Goal: Task Accomplishment & Management: Use online tool/utility

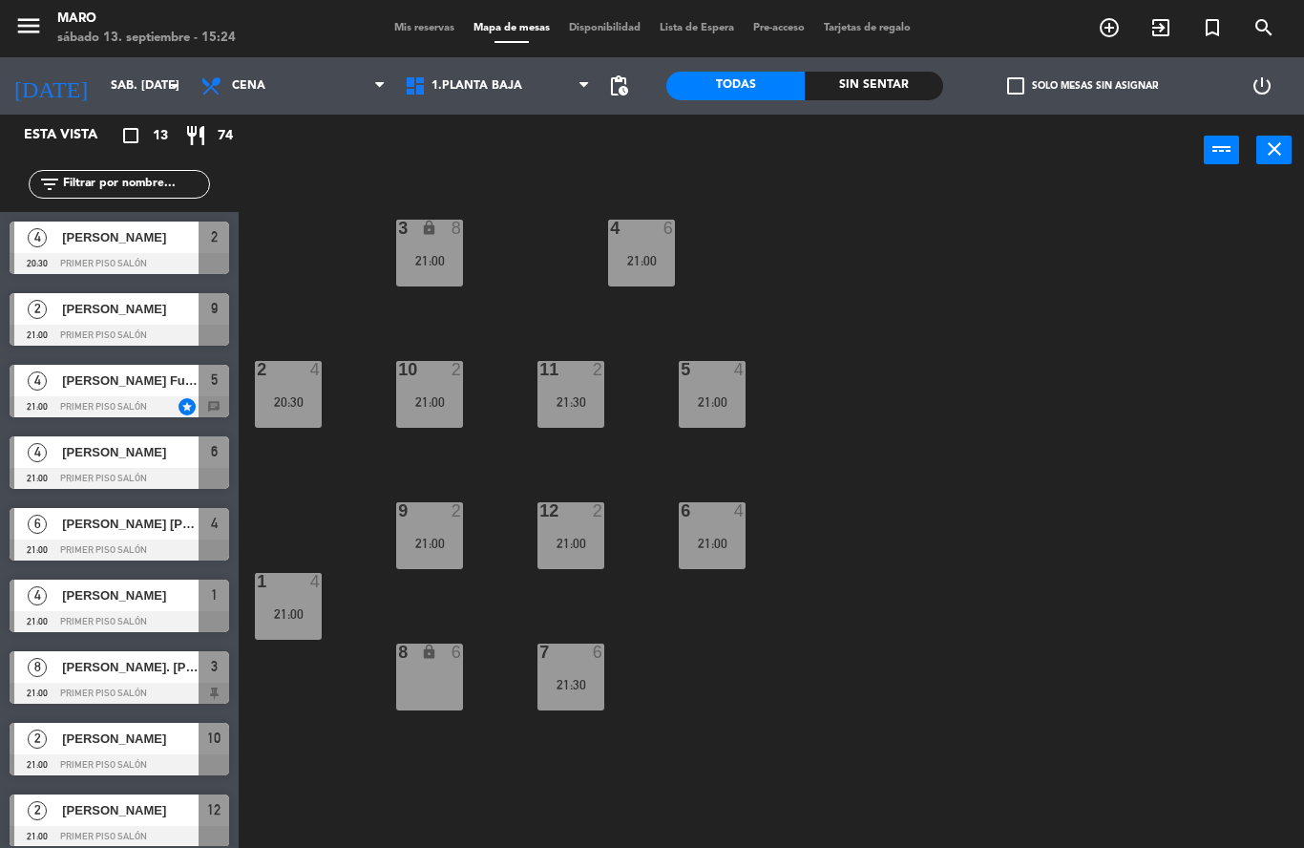
click at [424, 33] on span "Mis reservas" at bounding box center [424, 28] width 79 height 10
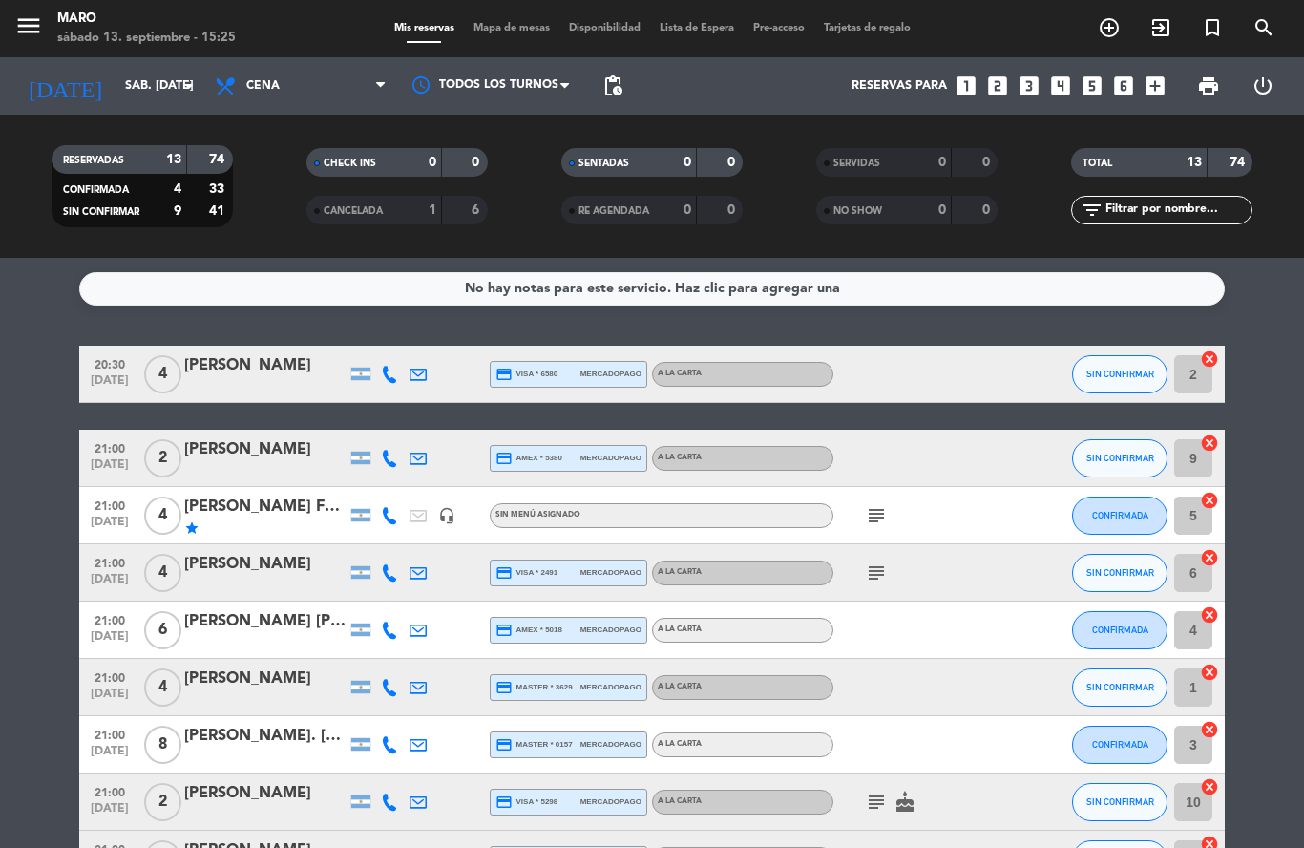
click at [497, 25] on span "Mapa de mesas" at bounding box center [511, 28] width 95 height 10
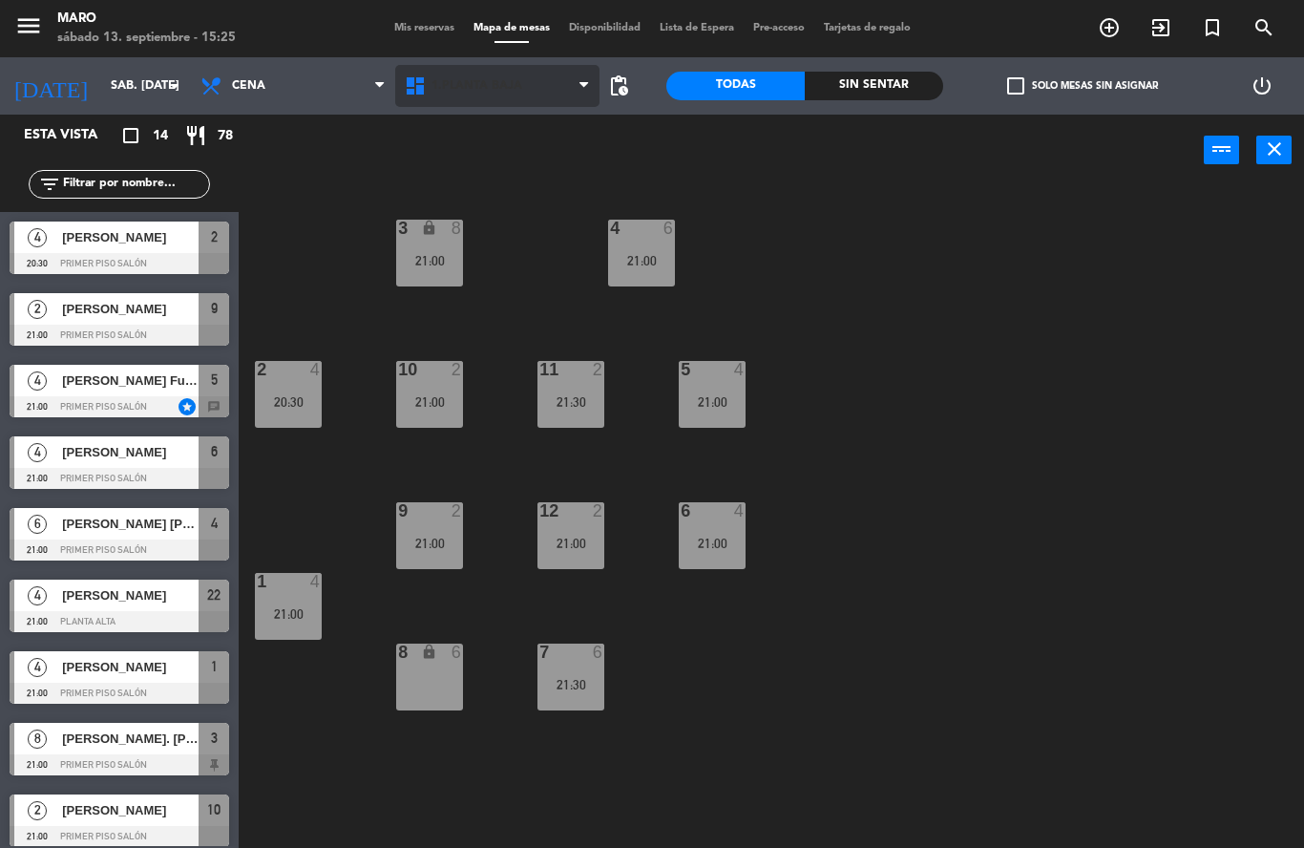
click at [544, 81] on span "1.Planta baja" at bounding box center [497, 86] width 204 height 42
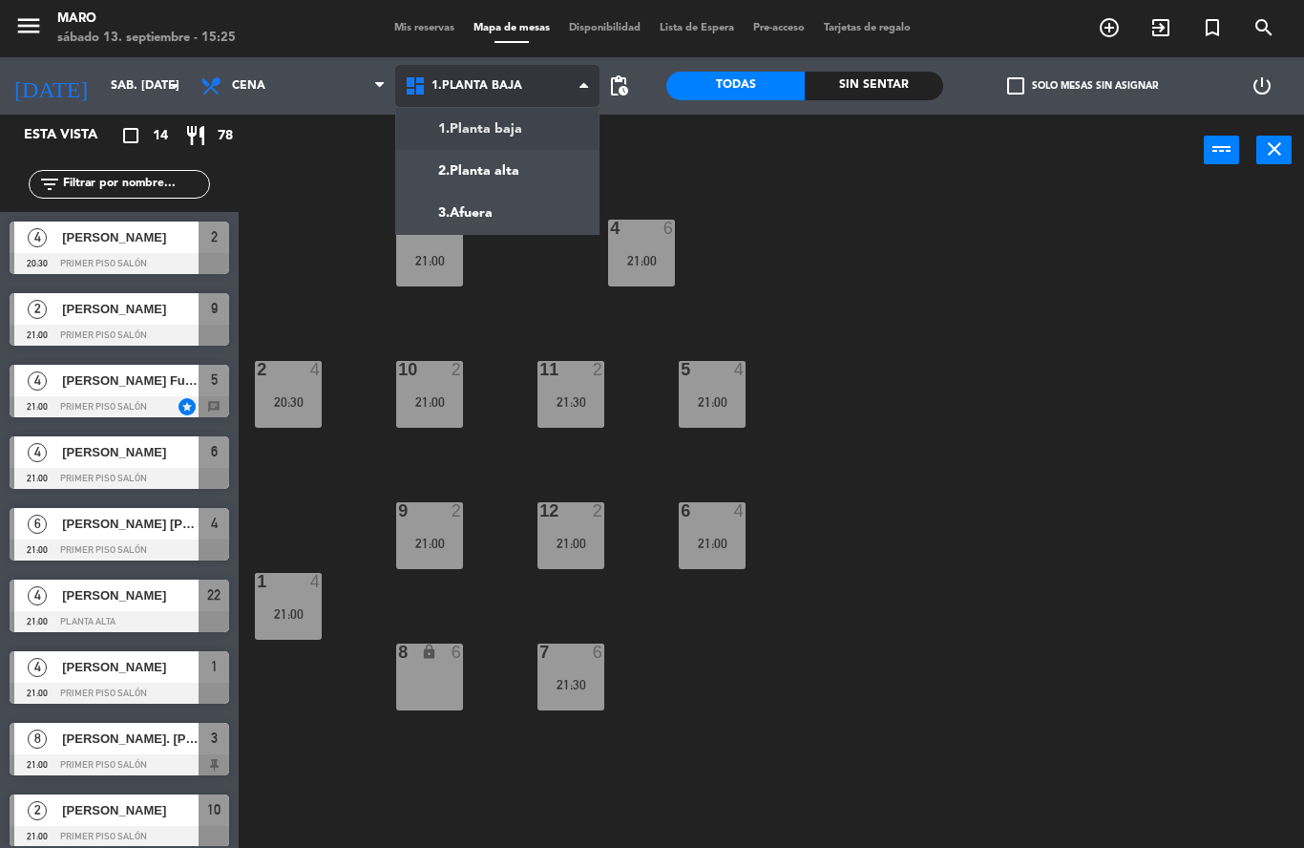
click at [496, 167] on ng-component "menu Maro sábado 13. septiembre - 15:25 Mis reservas Mapa de mesas Disponibilid…" at bounding box center [652, 424] width 1304 height 848
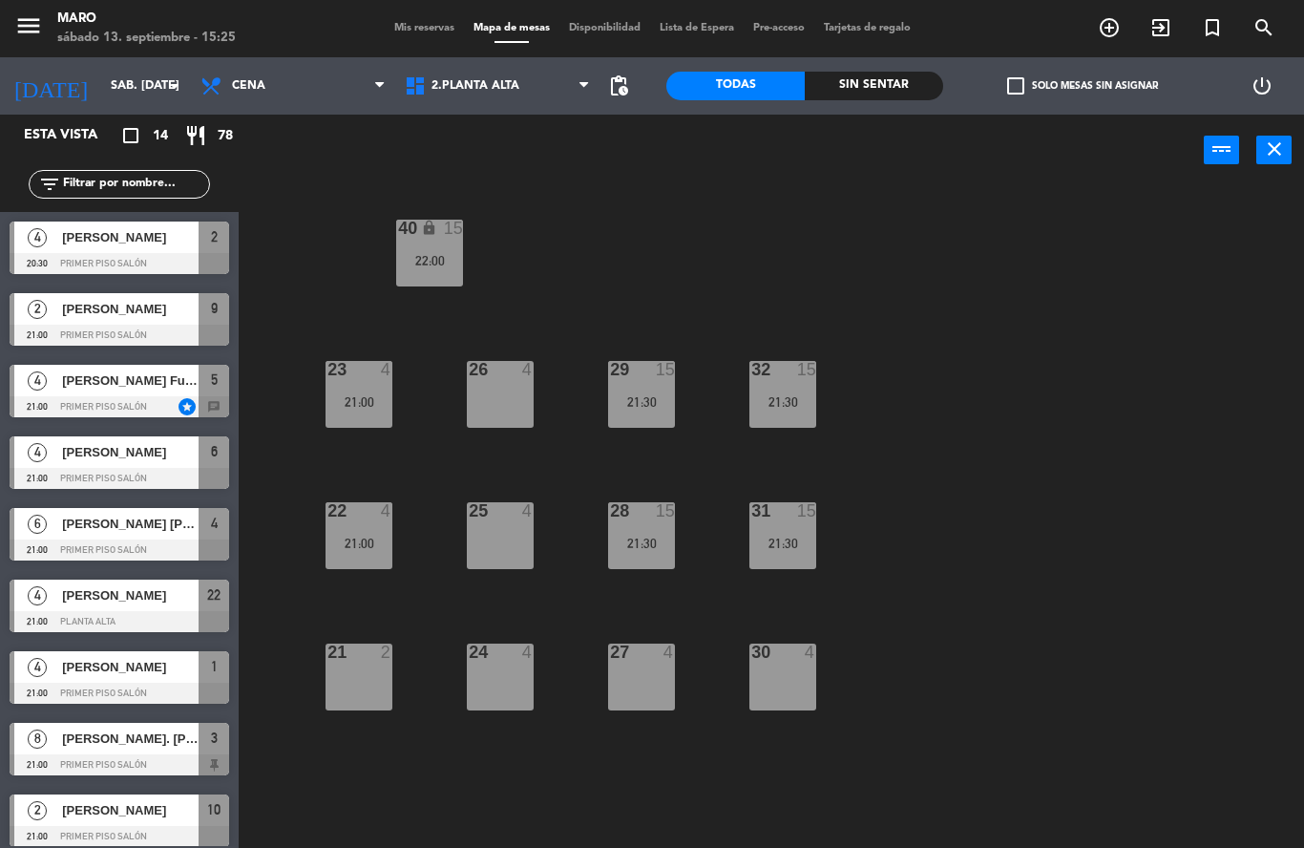
click at [342, 552] on div "22 4 21:00" at bounding box center [358, 535] width 67 height 67
click at [913, 610] on div "40 lock 15 22:00 23 4 21:00 26 4 29 15 21:30 32 15 21:30 22 4 21:00 25 4 28 15 …" at bounding box center [778, 516] width 1052 height 661
click at [346, 532] on div "22 4 21:00" at bounding box center [358, 535] width 67 height 67
click at [903, 554] on div "40 lock 15 22:00 23 4 21:00 26 4 29 15 21:30 32 15 21:30 22 4 21:00 25 4 28 15 …" at bounding box center [778, 516] width 1052 height 661
click at [365, 400] on div "21:00" at bounding box center [358, 401] width 67 height 13
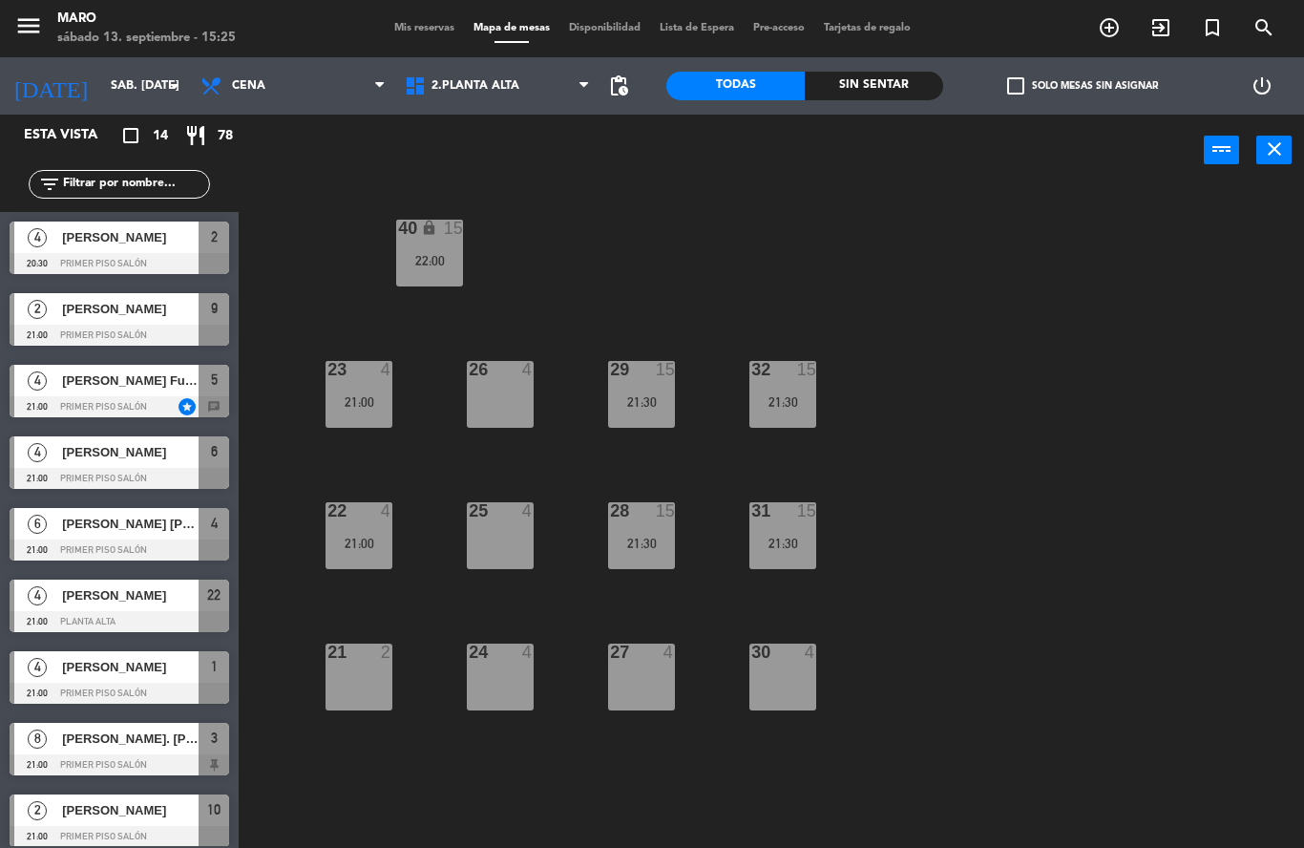
click at [940, 638] on div "40 lock 15 22:00 23 4 21:00 26 4 29 15 21:30 32 15 21:30 22 4 21:00 25 4 28 15 …" at bounding box center [778, 516] width 1052 height 661
click at [423, 29] on span "Mis reservas" at bounding box center [424, 28] width 79 height 10
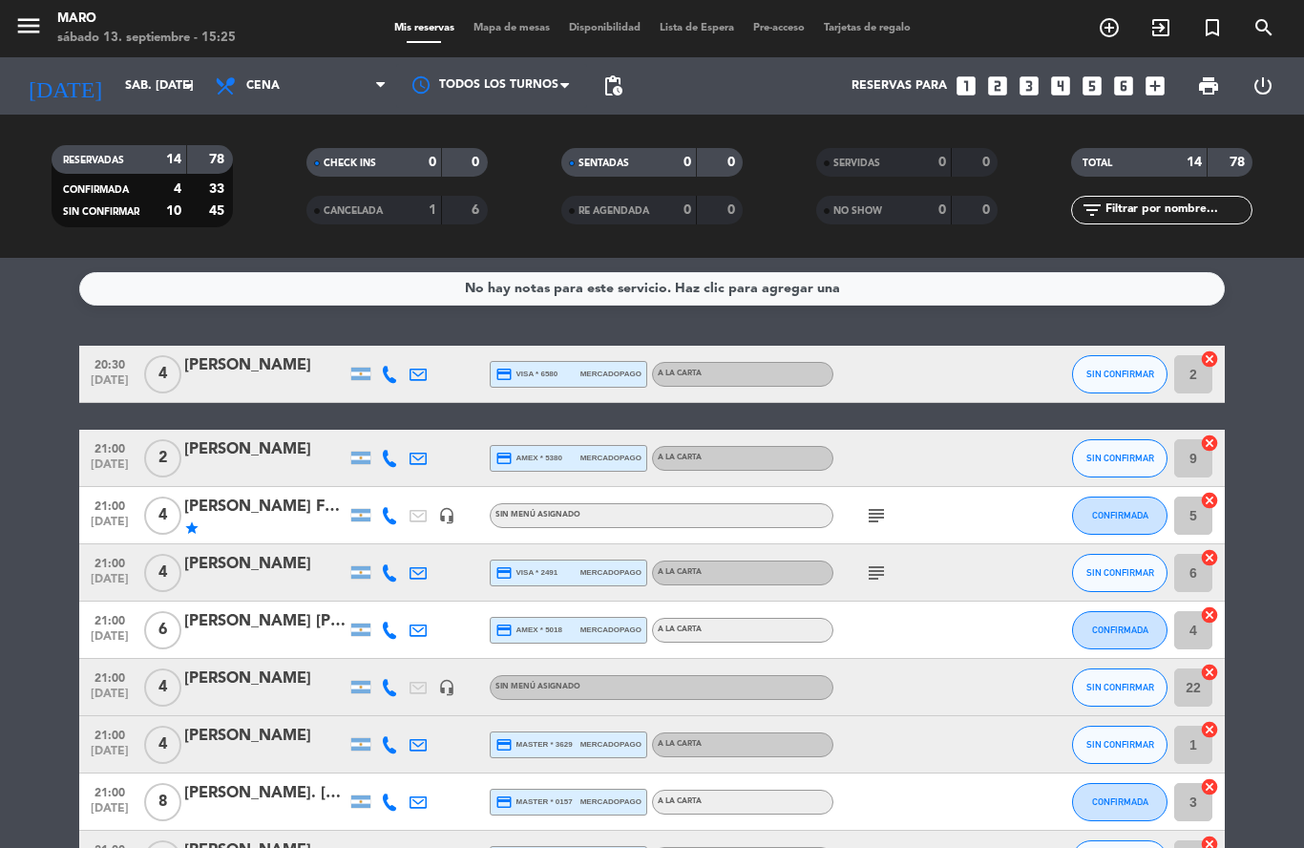
click at [1206, 666] on icon "cancel" at bounding box center [1209, 671] width 19 height 19
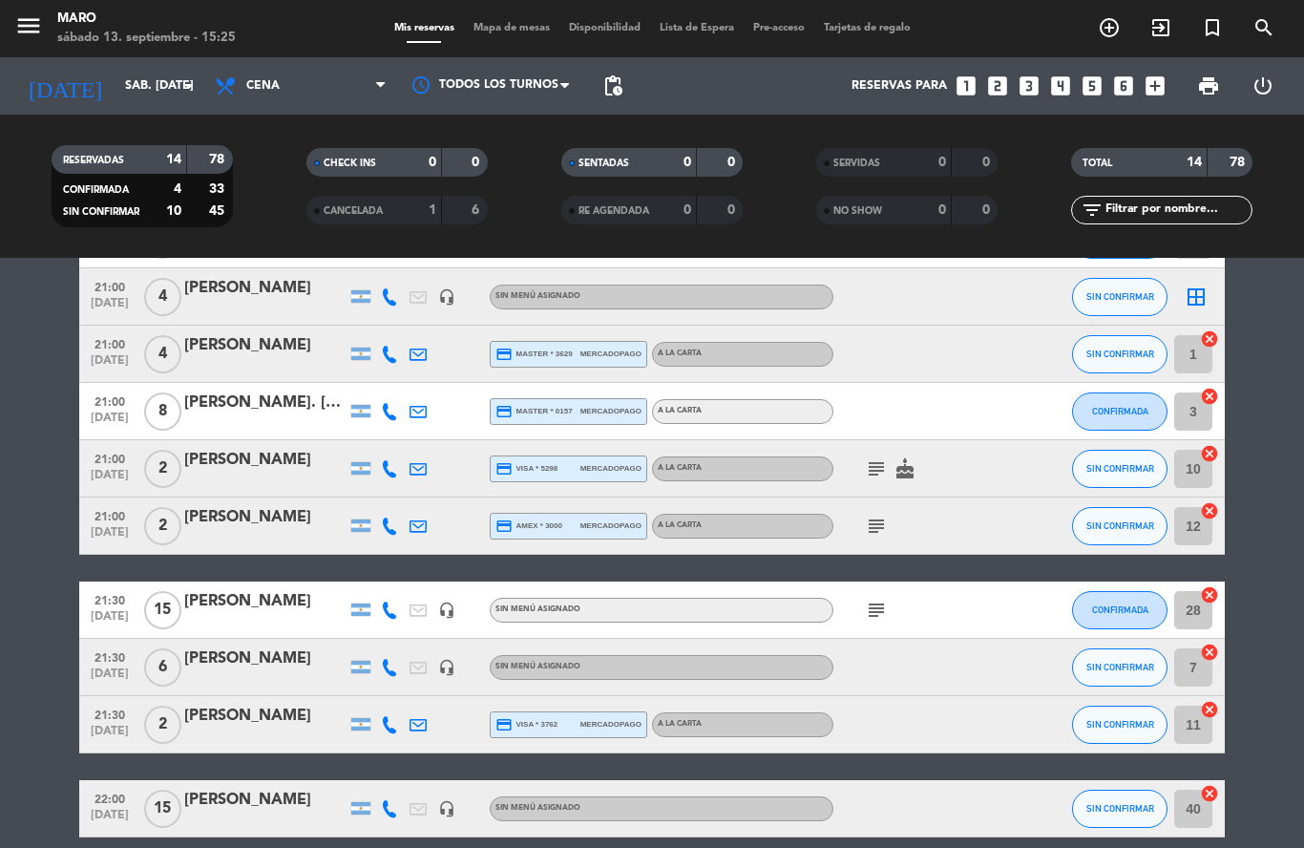
click at [1200, 653] on icon "cancel" at bounding box center [1209, 651] width 19 height 19
click at [1177, 283] on div "border_all" at bounding box center [1195, 296] width 57 height 56
click at [1202, 291] on icon "border_all" at bounding box center [1195, 296] width 23 height 23
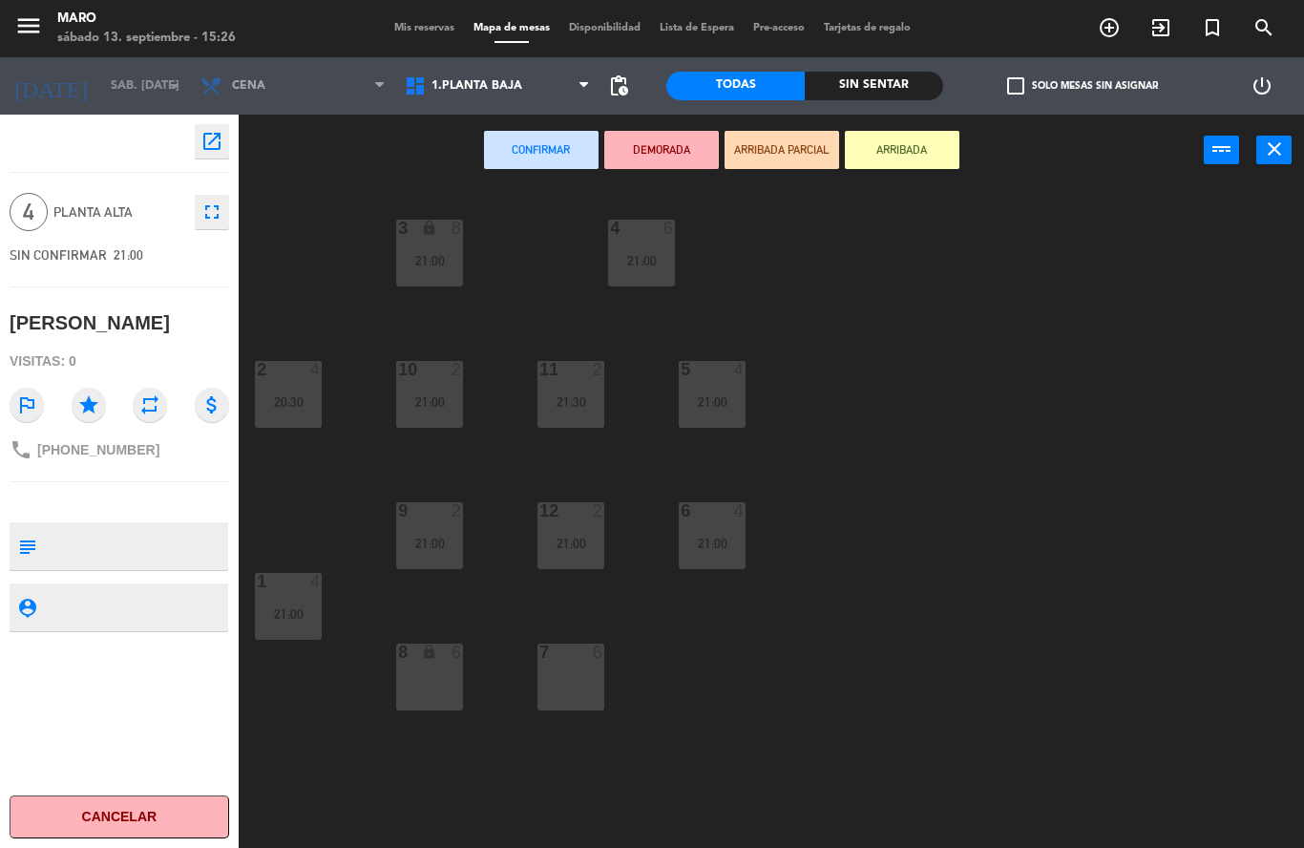
click at [582, 681] on div "7 6" at bounding box center [570, 676] width 67 height 67
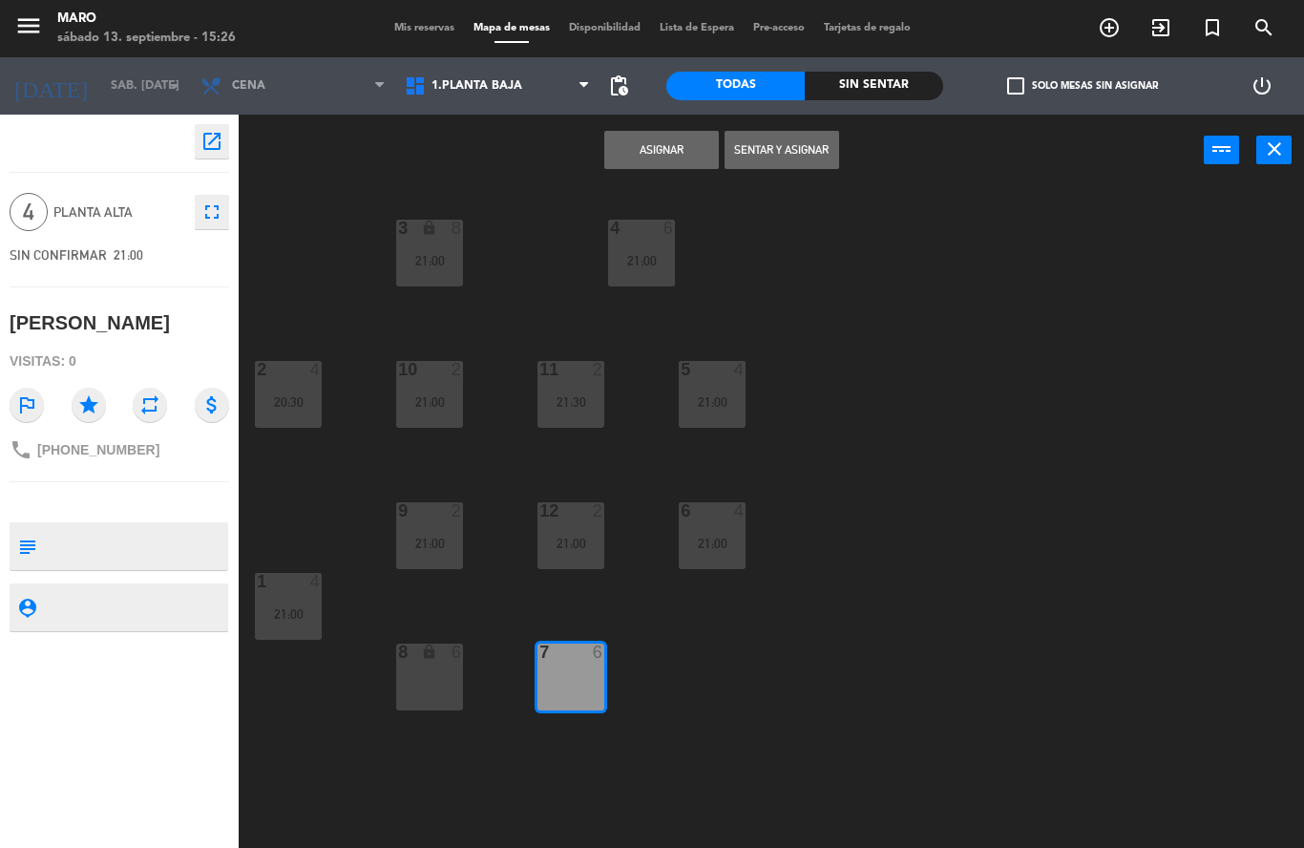
click at [673, 159] on button "Asignar" at bounding box center [661, 150] width 115 height 38
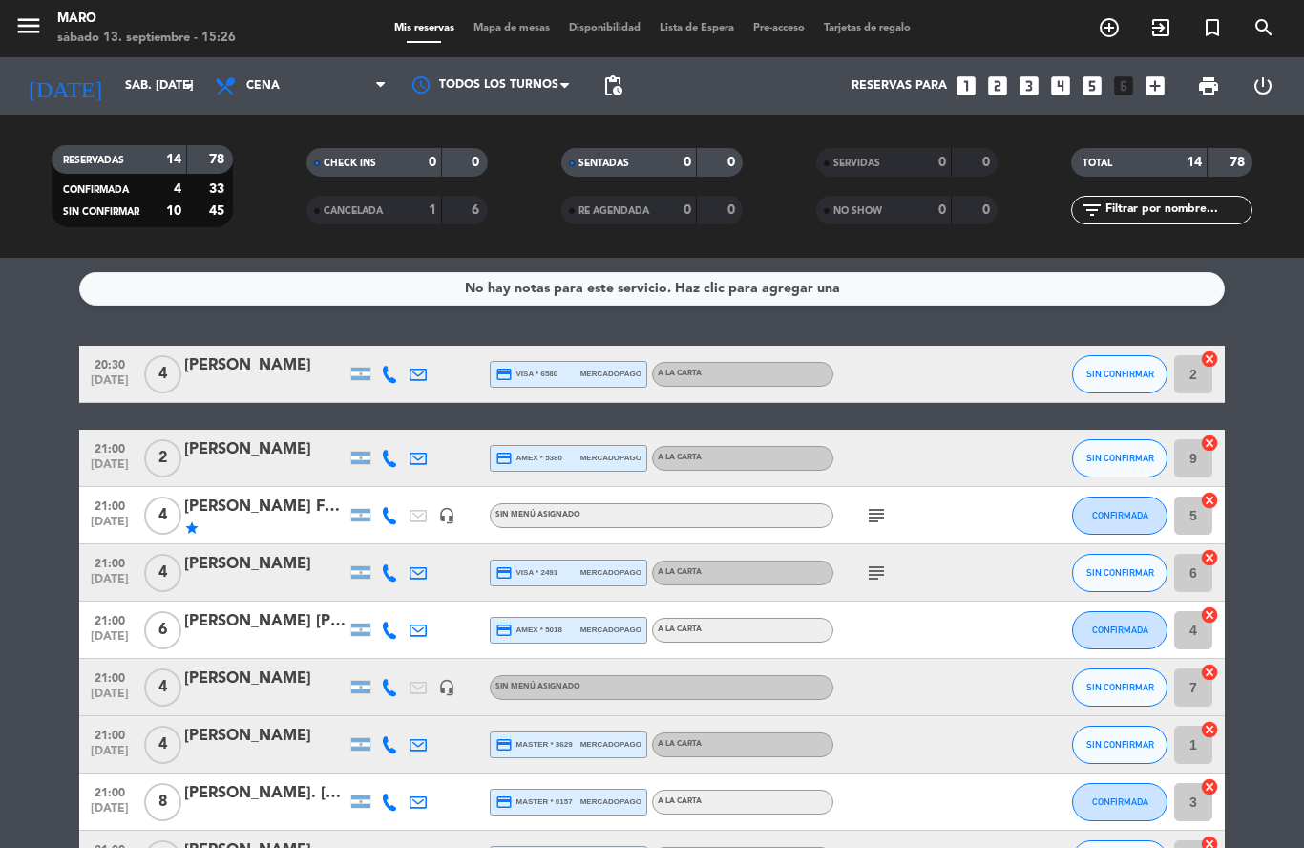
click at [1208, 360] on icon "cancel" at bounding box center [1209, 358] width 19 height 19
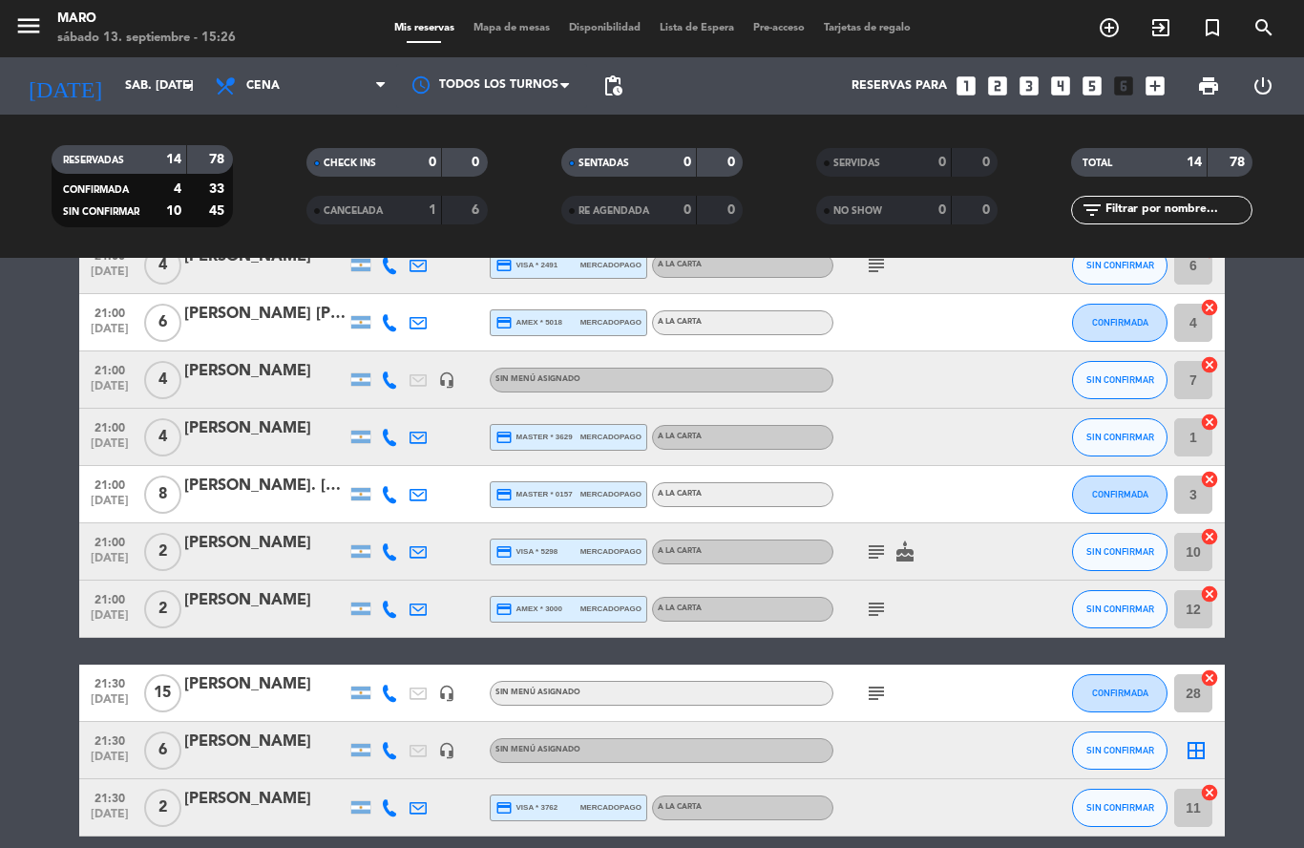
scroll to position [325, 0]
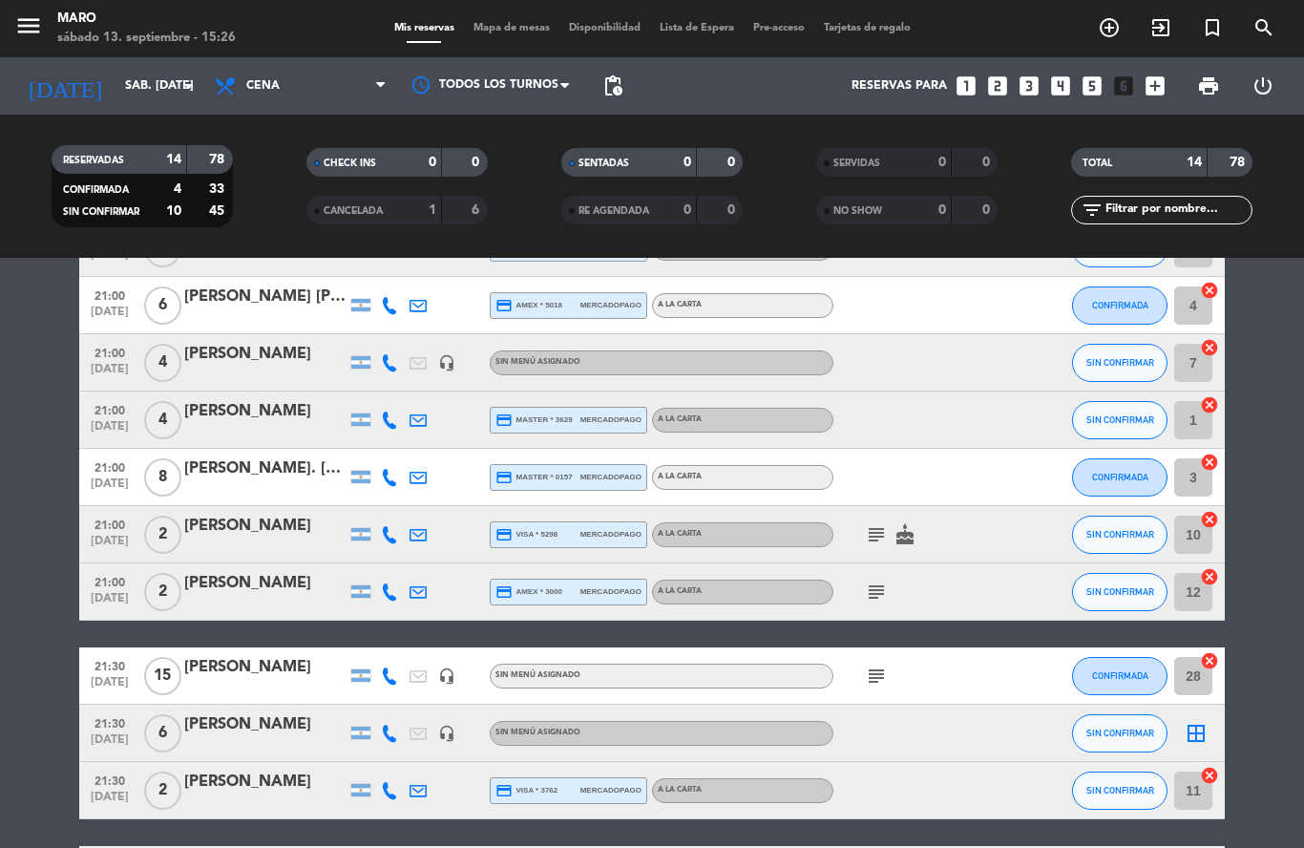
click at [1193, 732] on icon "border_all" at bounding box center [1195, 733] width 23 height 23
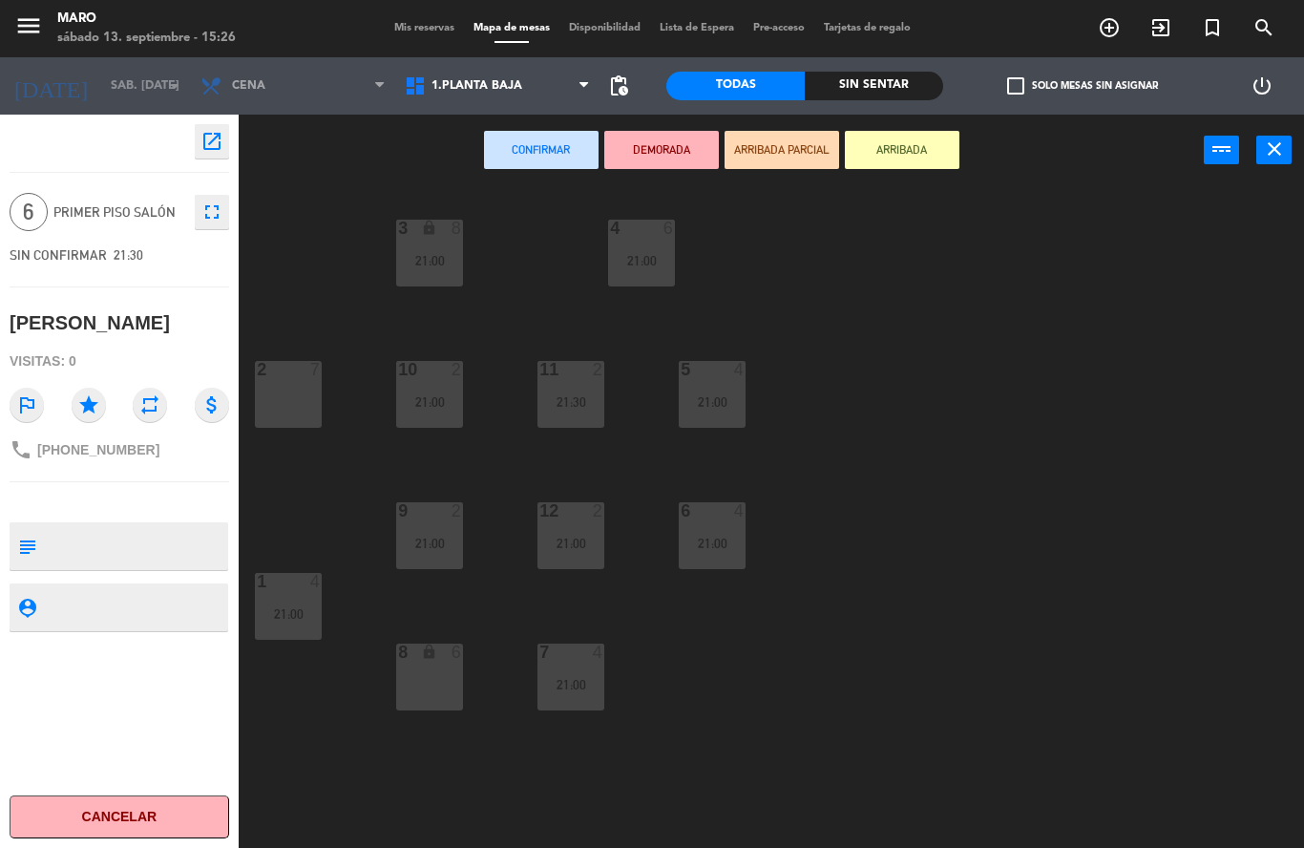
click at [289, 387] on div "2 7" at bounding box center [288, 394] width 67 height 67
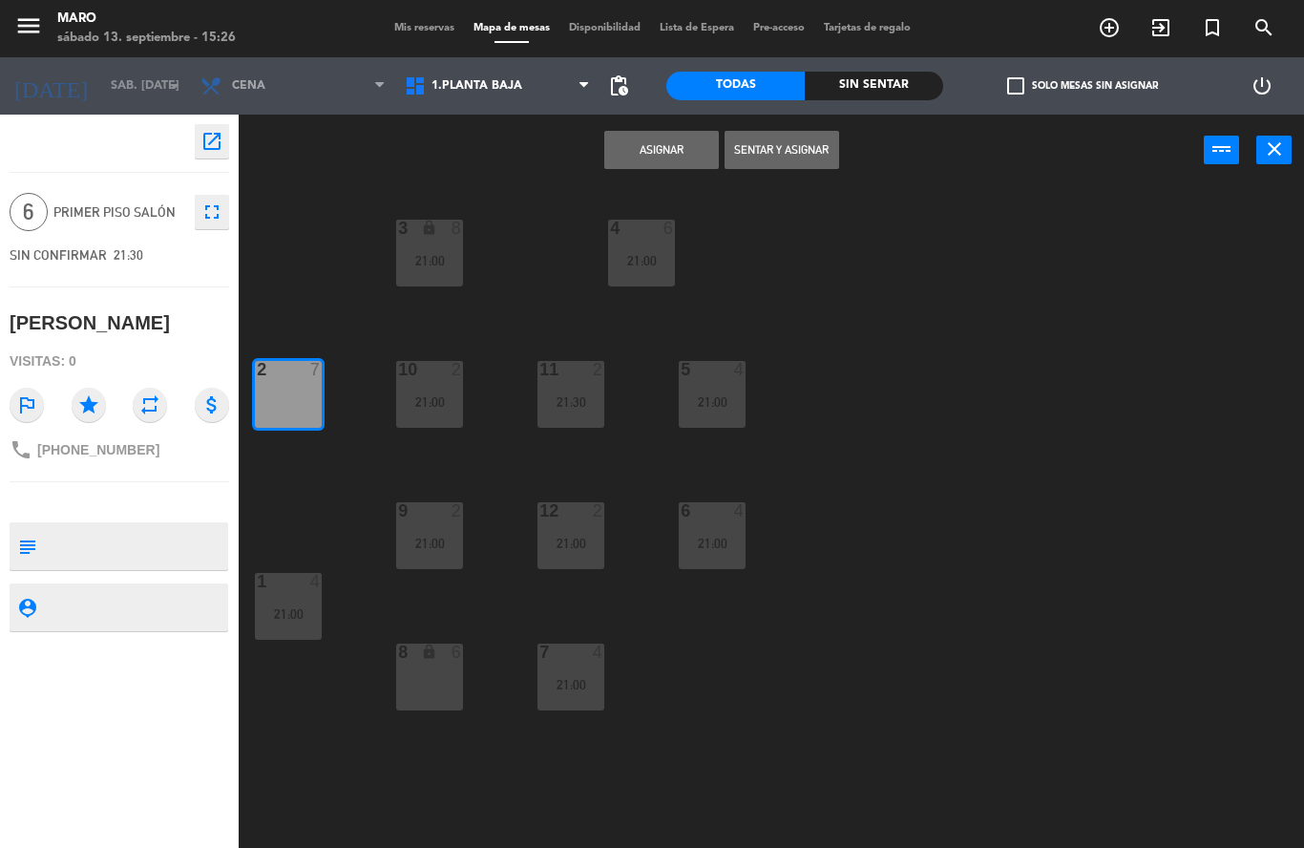
click at [673, 150] on button "Asignar" at bounding box center [661, 150] width 115 height 38
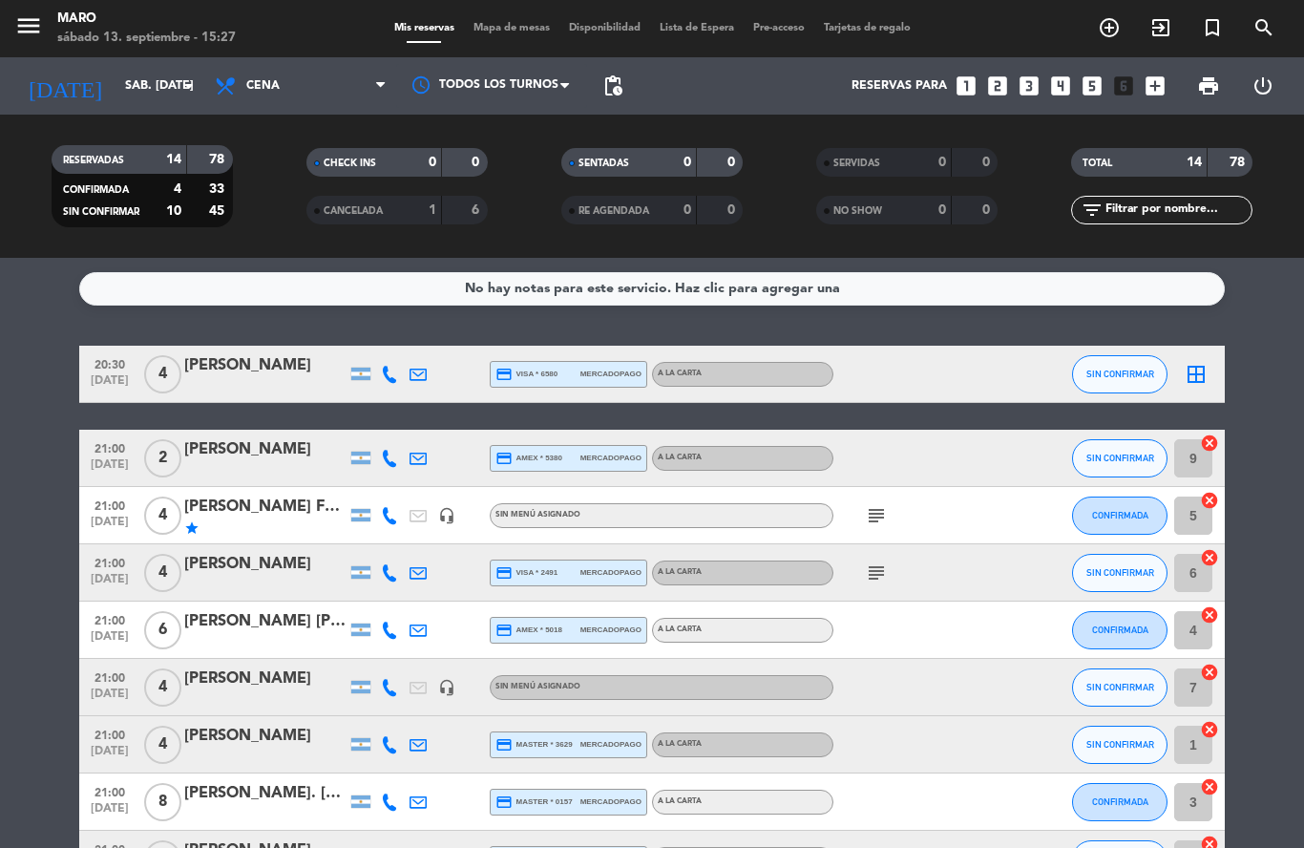
click at [503, 28] on span "Mapa de mesas" at bounding box center [511, 28] width 95 height 10
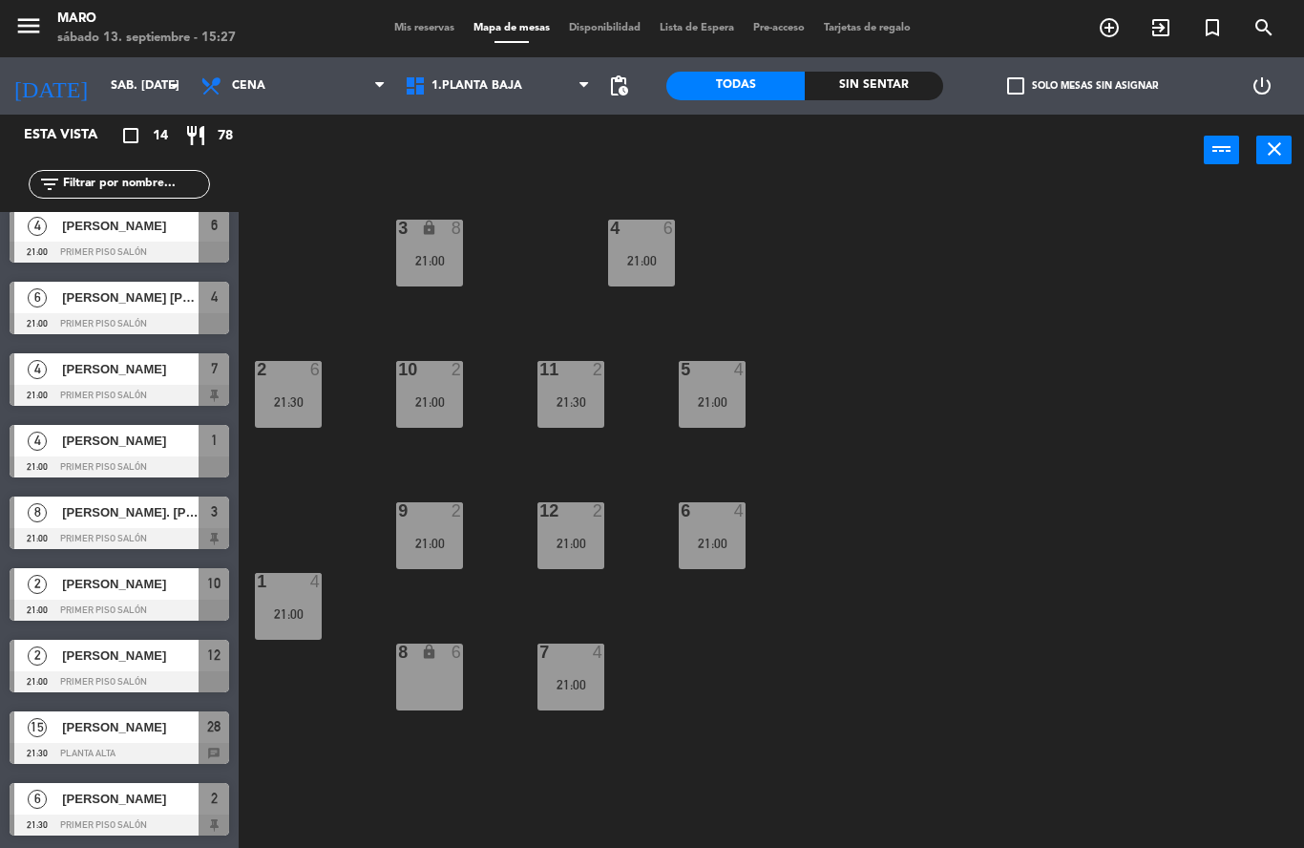
scroll to position [225, 0]
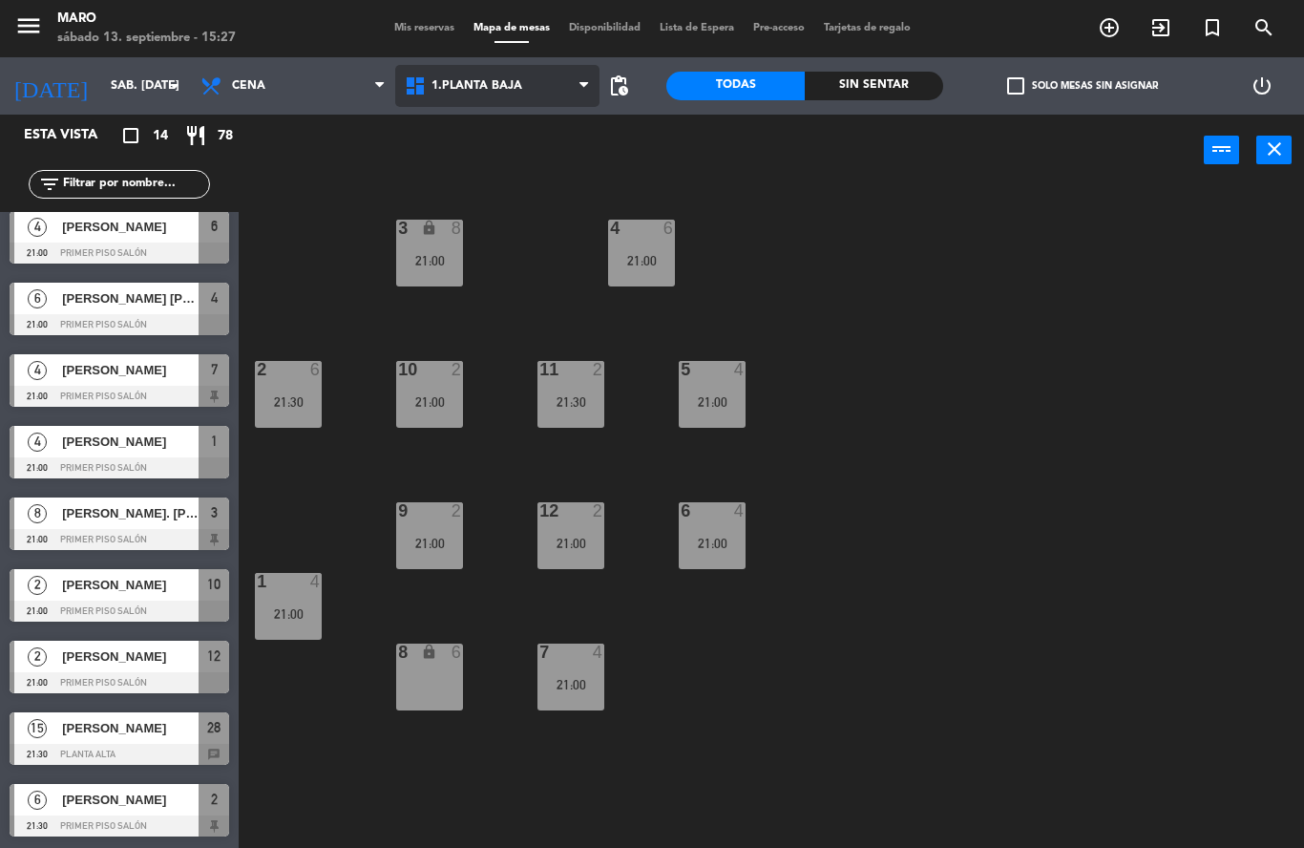
click at [550, 90] on span "1.Planta baja" at bounding box center [497, 86] width 204 height 42
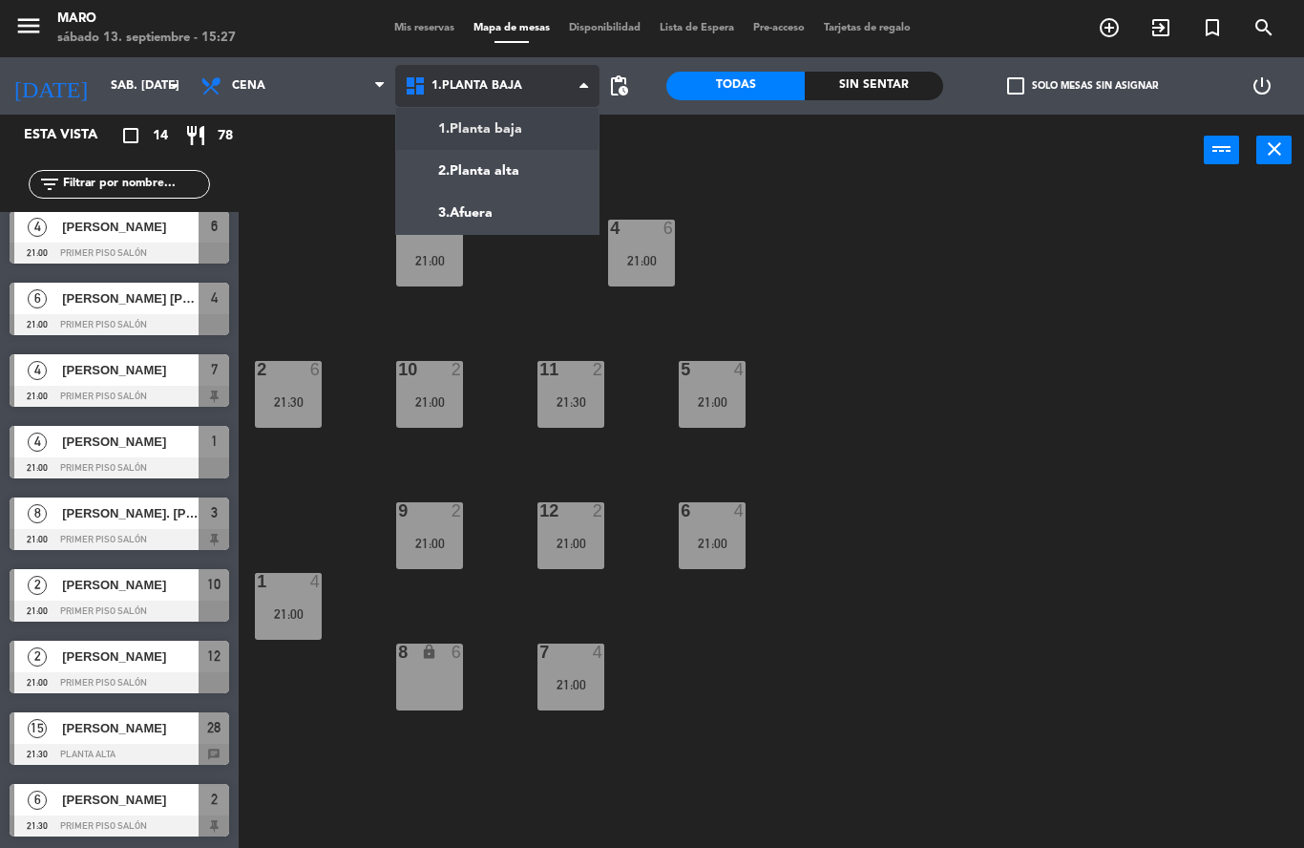
click at [521, 170] on ng-component "menu Maro sábado 13. septiembre - 15:27 Mis reservas Mapa de mesas Disponibilid…" at bounding box center [652, 424] width 1304 height 848
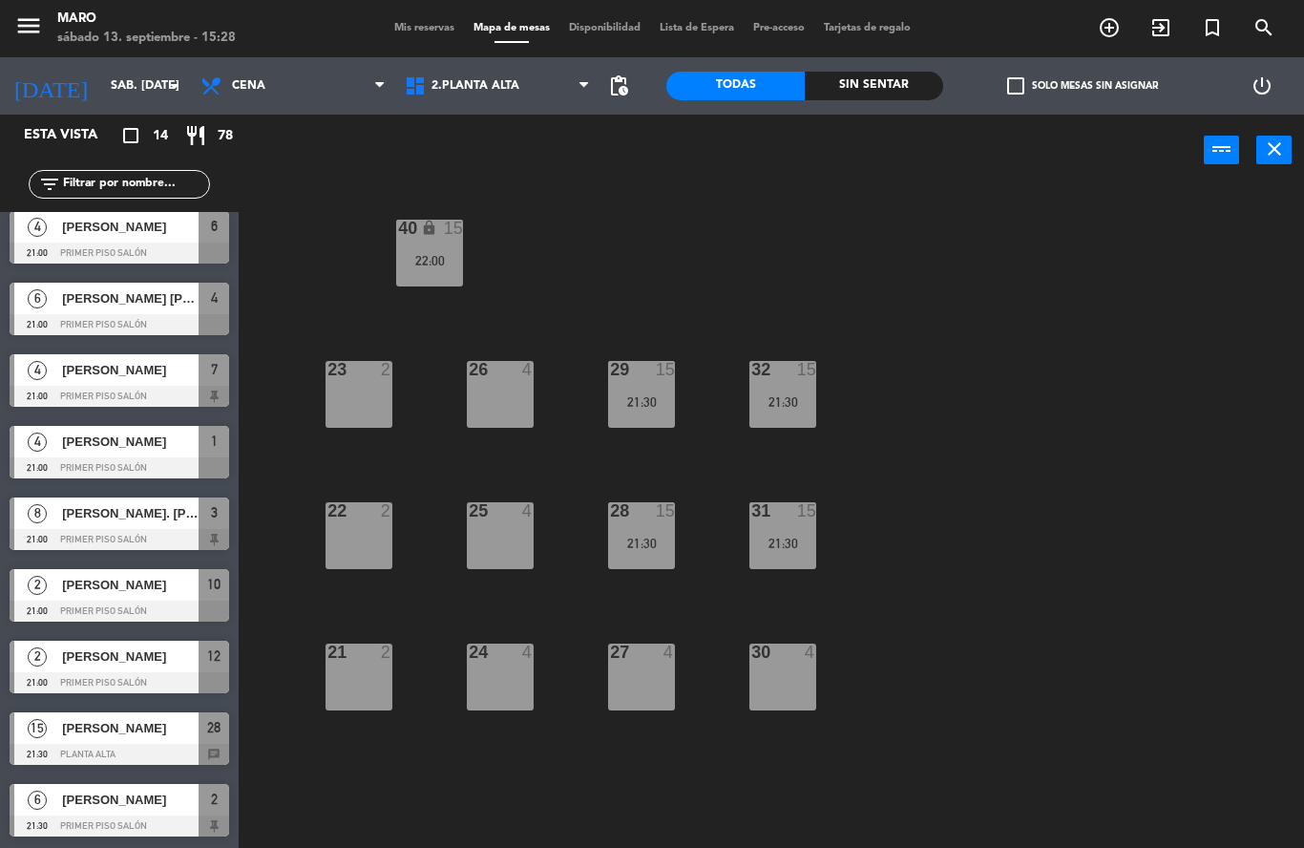
click at [411, 33] on span "Mis reservas" at bounding box center [424, 28] width 79 height 10
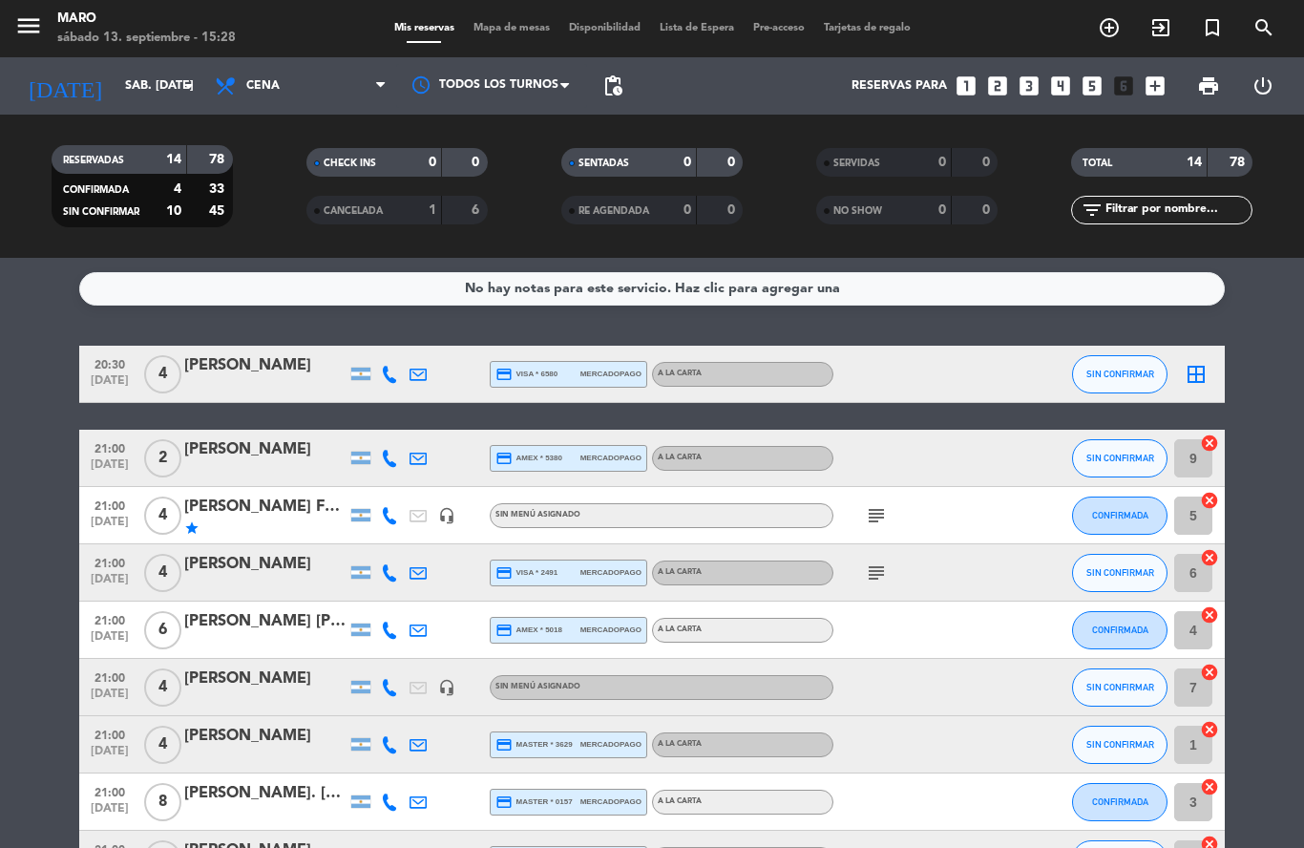
click at [1188, 385] on icon "border_all" at bounding box center [1195, 374] width 23 height 23
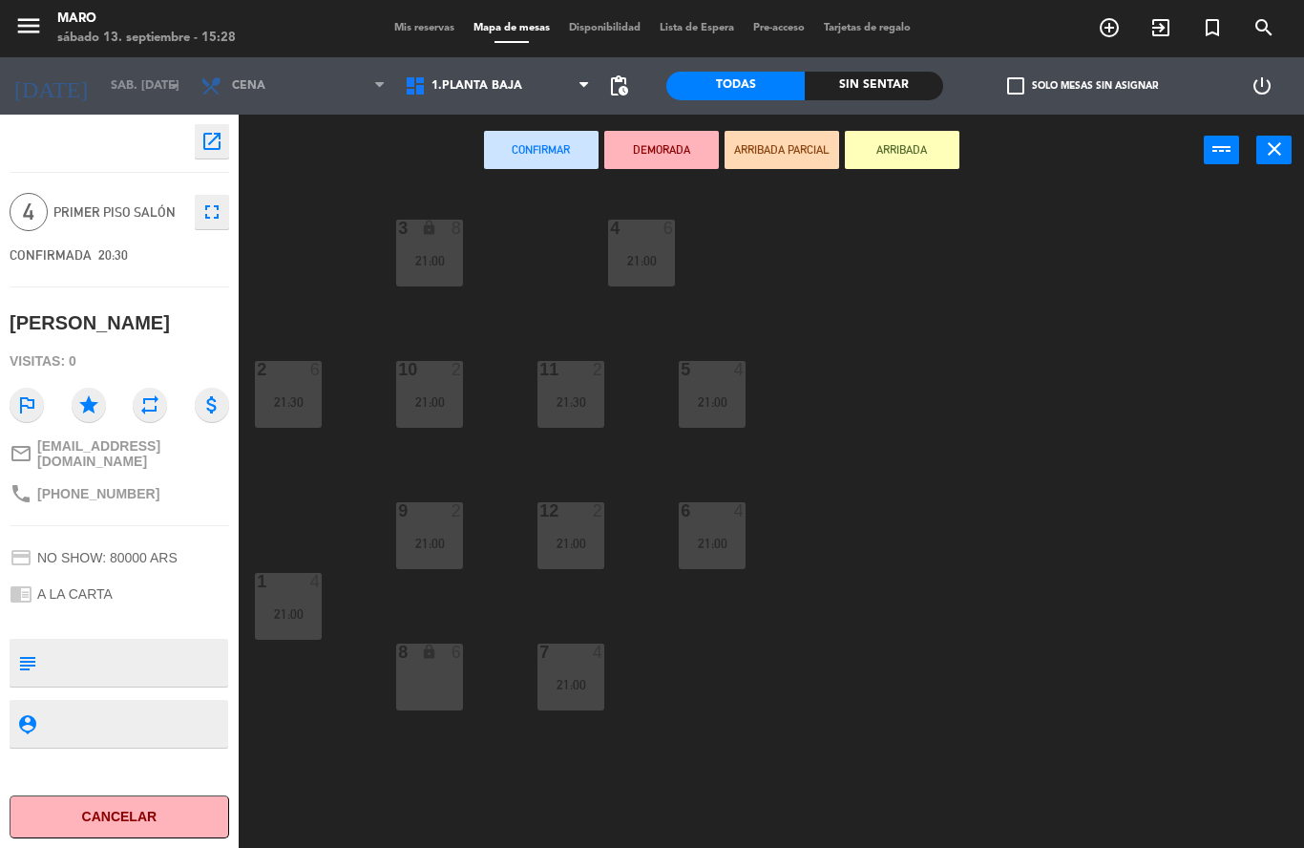
click at [437, 676] on div "8 lock 6" at bounding box center [429, 676] width 67 height 67
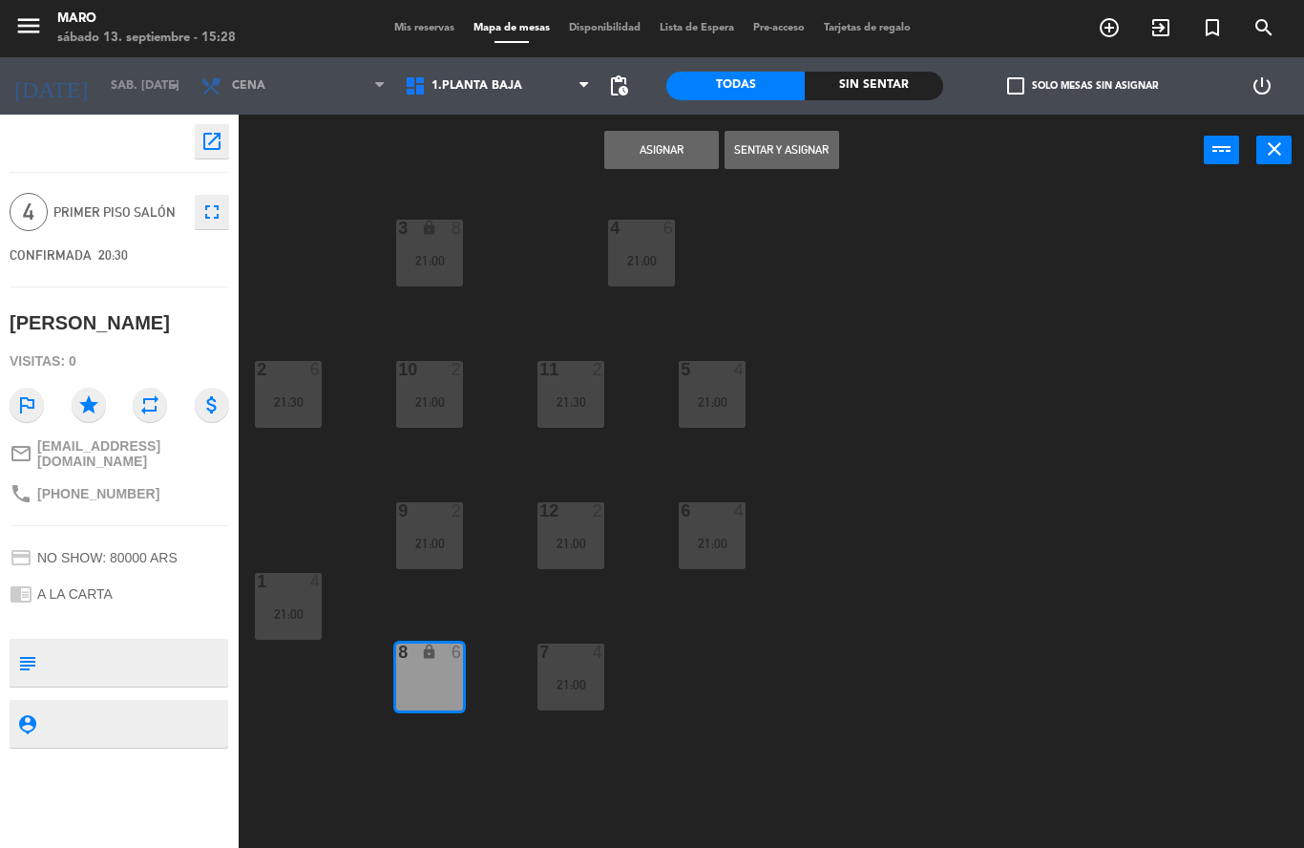
click at [684, 152] on button "Asignar" at bounding box center [661, 150] width 115 height 38
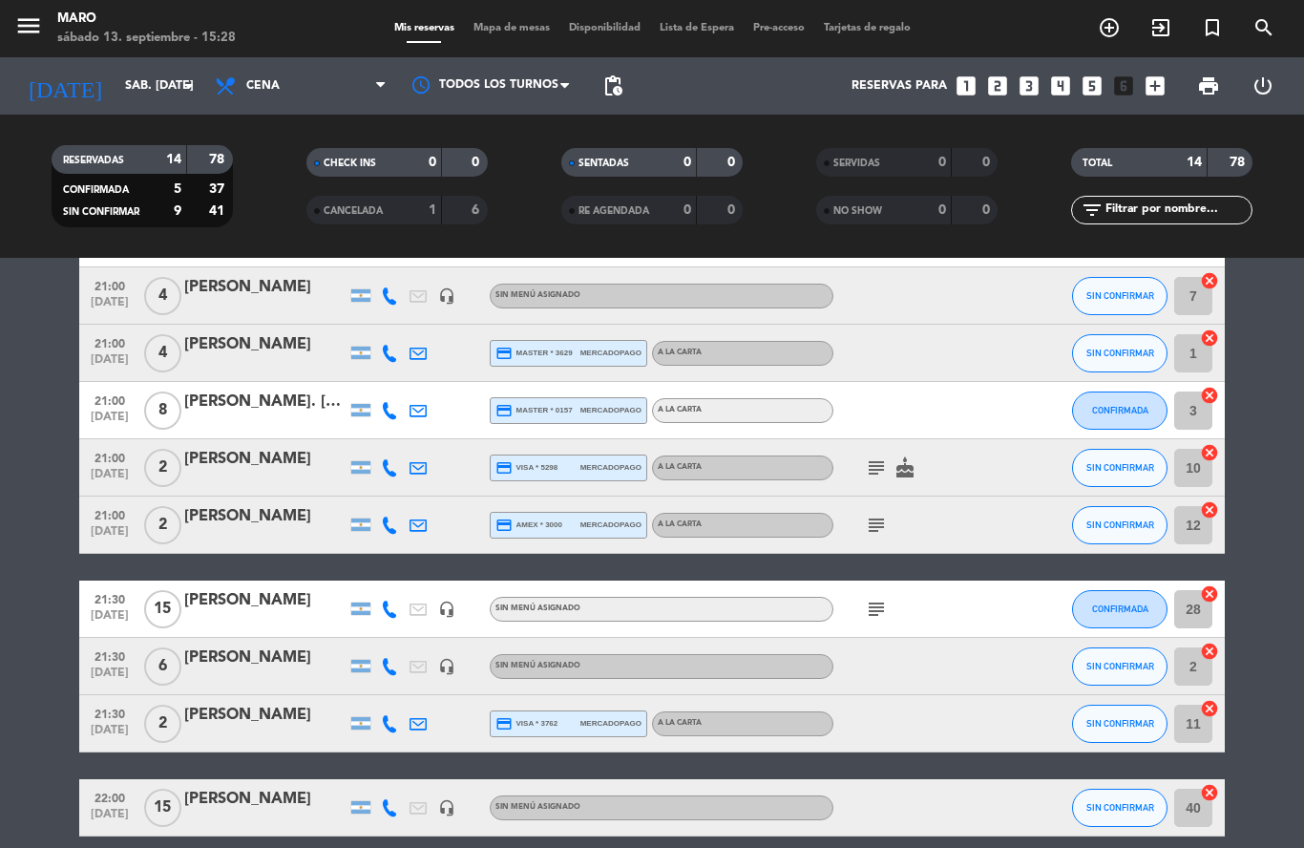
scroll to position [390, 0]
